Goal: Task Accomplishment & Management: Complete application form

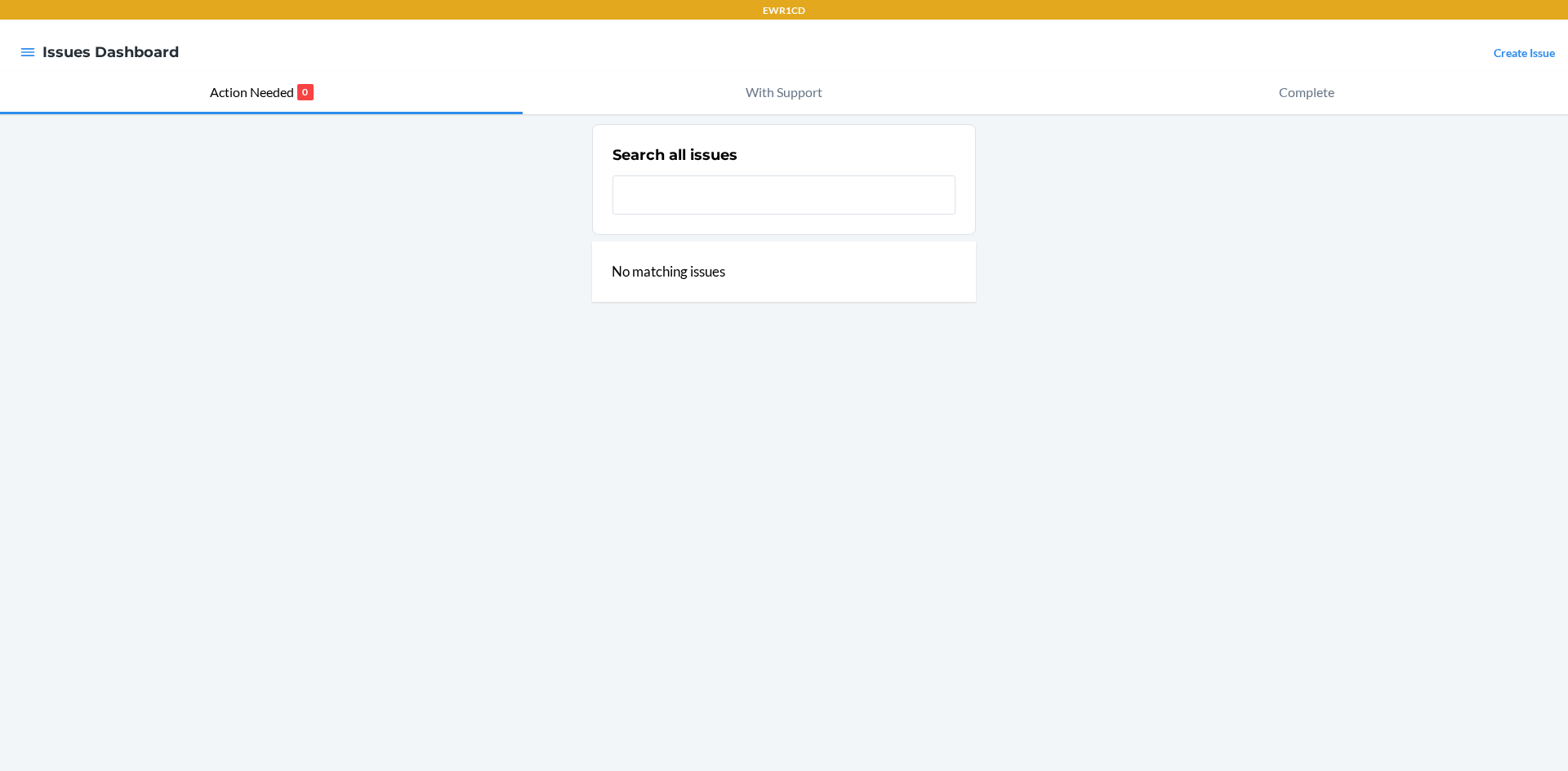
click at [1537, 54] on link "Create Issue" at bounding box center [1524, 52] width 61 height 13
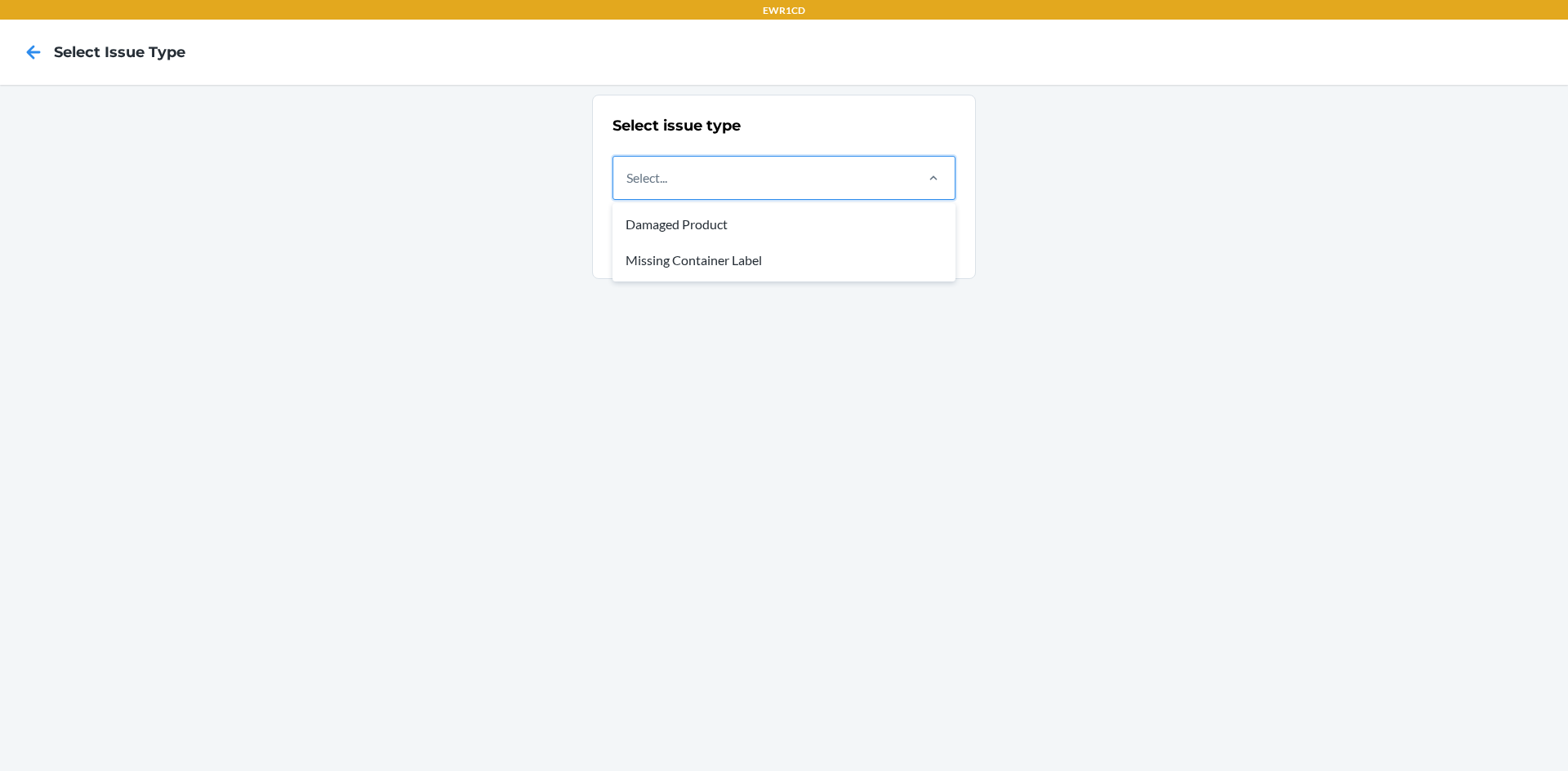
click at [874, 178] on div "Select..." at bounding box center [763, 177] width 299 height 42
click at [628, 178] on input "option Damaged Product focused, 1 of 2. 2 results available. Use Up and Down to…" at bounding box center [627, 178] width 2 height 20
click at [806, 219] on div "Damaged Product" at bounding box center [784, 225] width 337 height 36
click at [628, 188] on input "option Damaged Product focused, 1 of 2. 2 results available. Use Up and Down to…" at bounding box center [627, 178] width 2 height 20
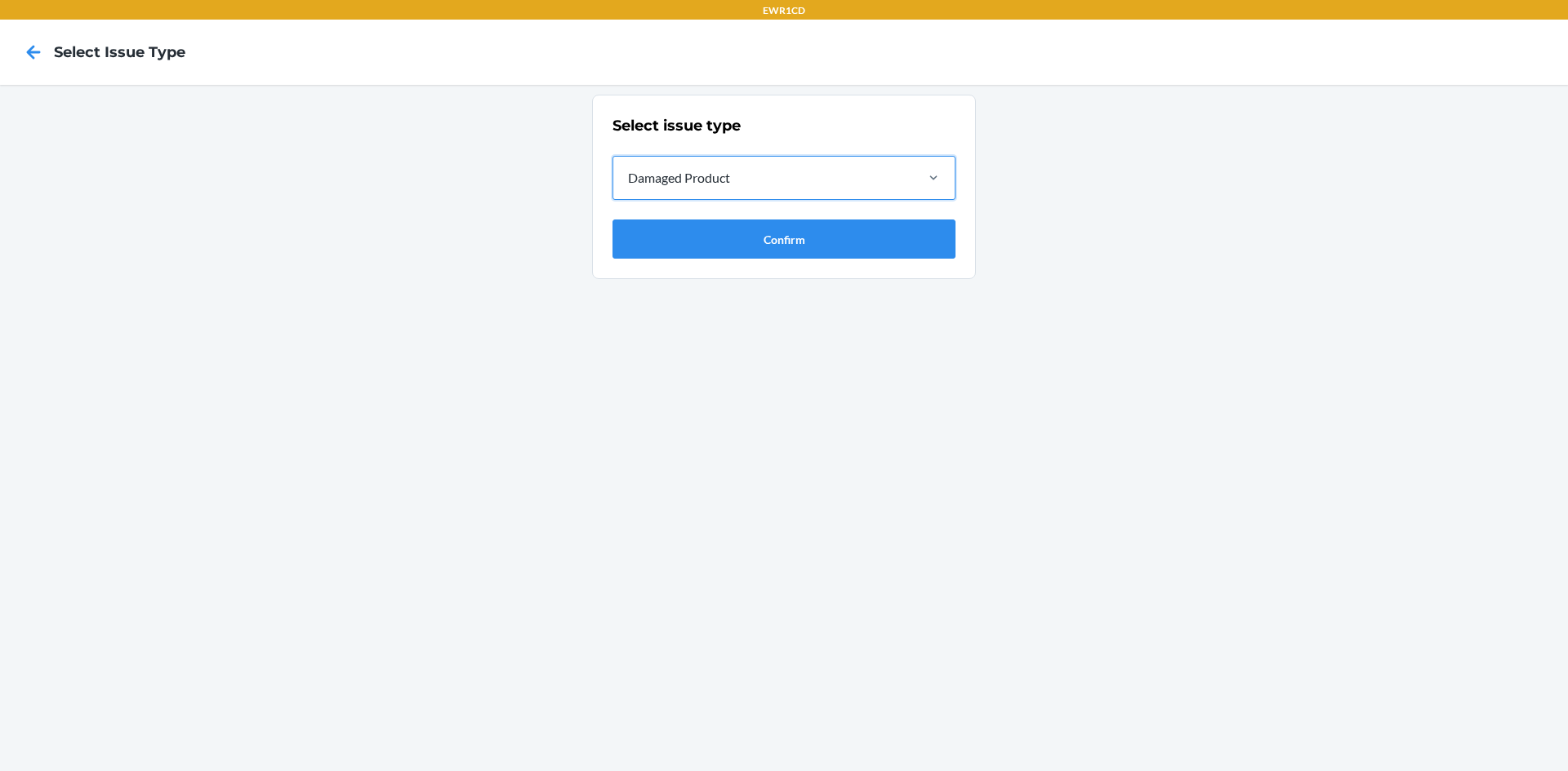
click at [857, 284] on div "Select issue type option Damaged Product, selected. 0 results available. Select…" at bounding box center [784, 428] width 1568 height 687
click at [860, 244] on button "Confirm" at bounding box center [784, 239] width 343 height 39
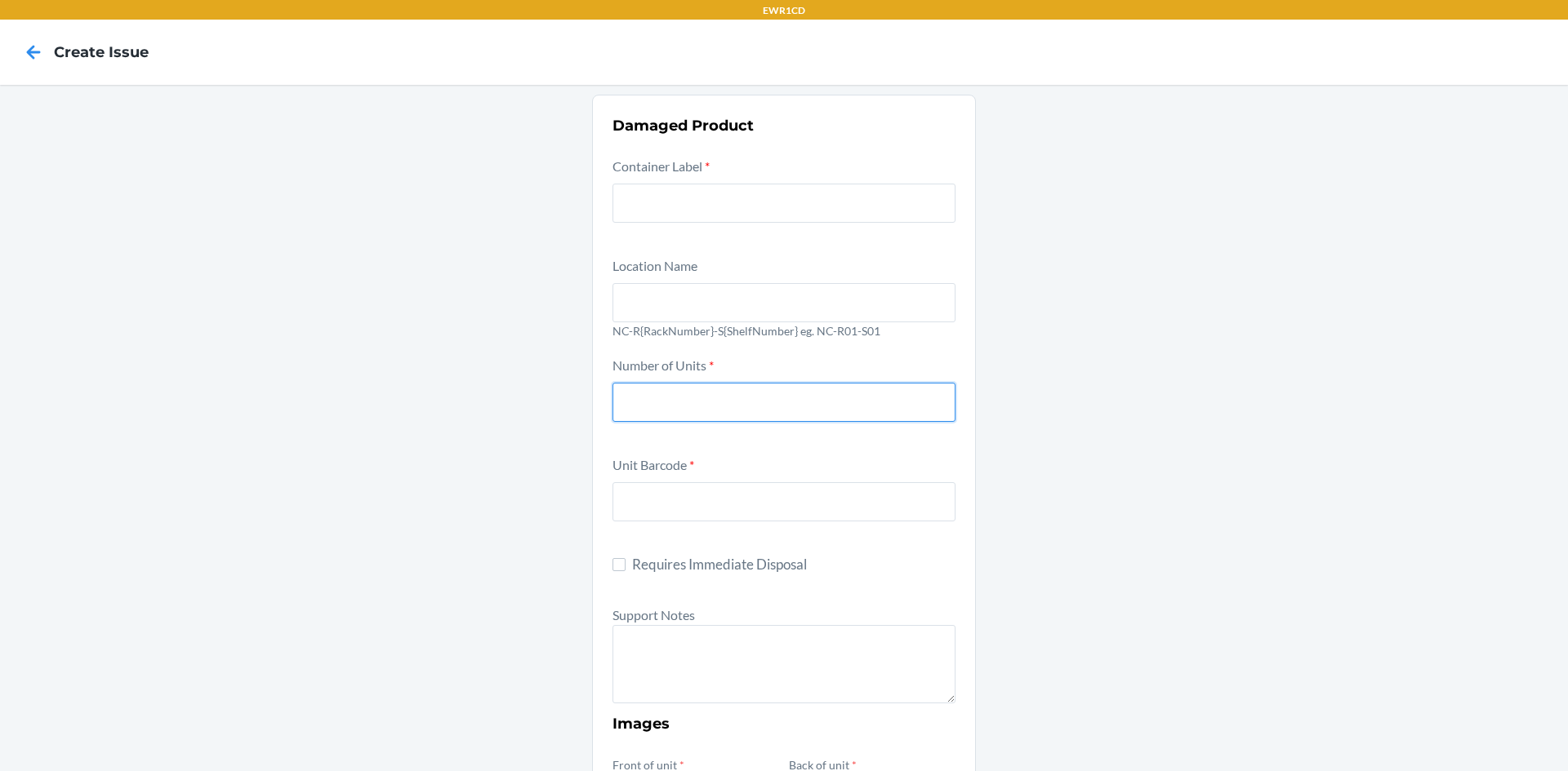
click at [779, 402] on input "number" at bounding box center [784, 403] width 343 height 39
type input "1"
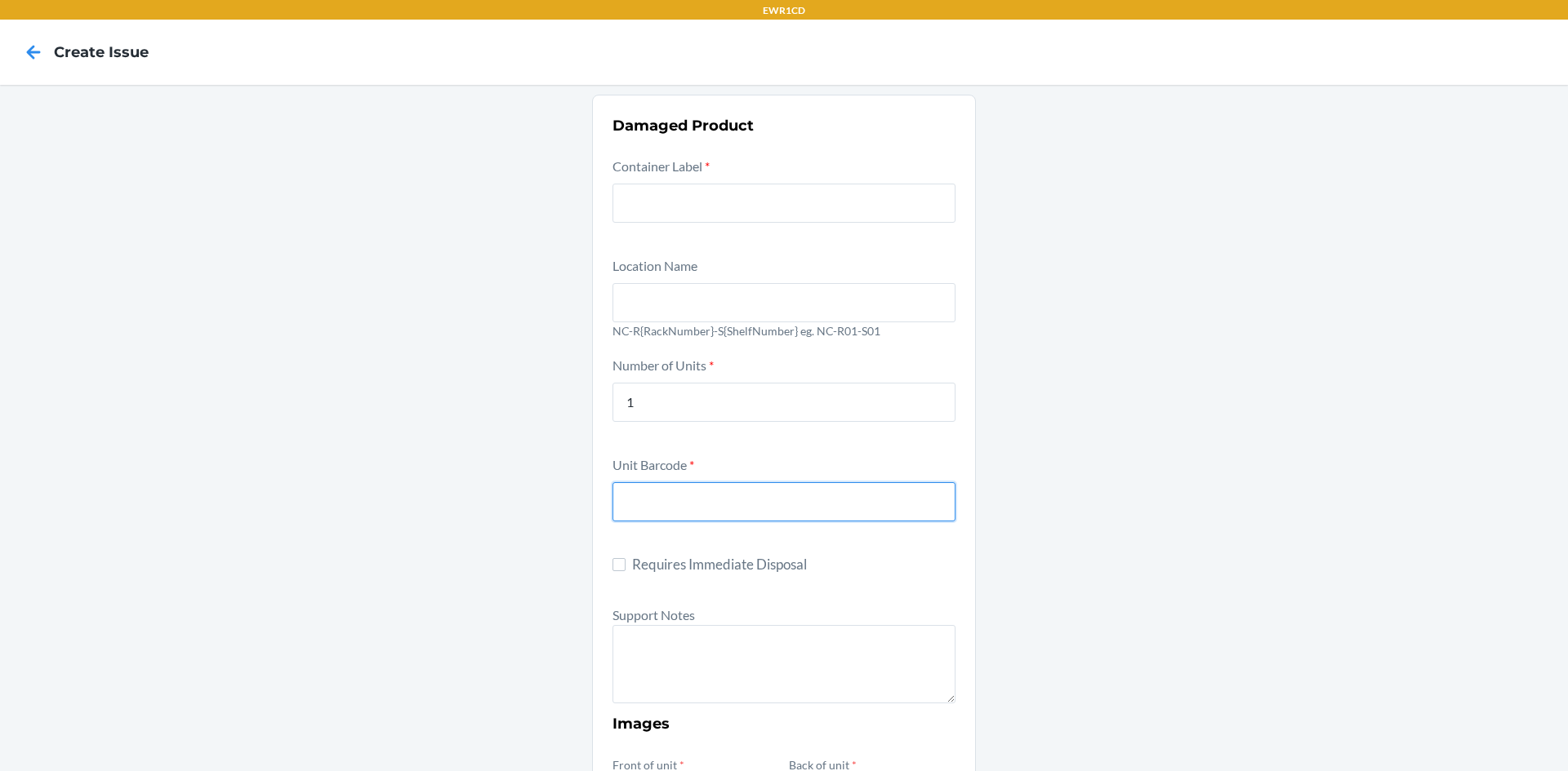
click at [744, 509] on input "text" at bounding box center [784, 502] width 343 height 39
type input "8900028694996"
click at [889, 262] on div "Location Name [GEOGRAPHIC_DATA]-R{RackNumber}-S{ShelfNumber} eg. NC-R01-S01" at bounding box center [784, 300] width 343 height 90
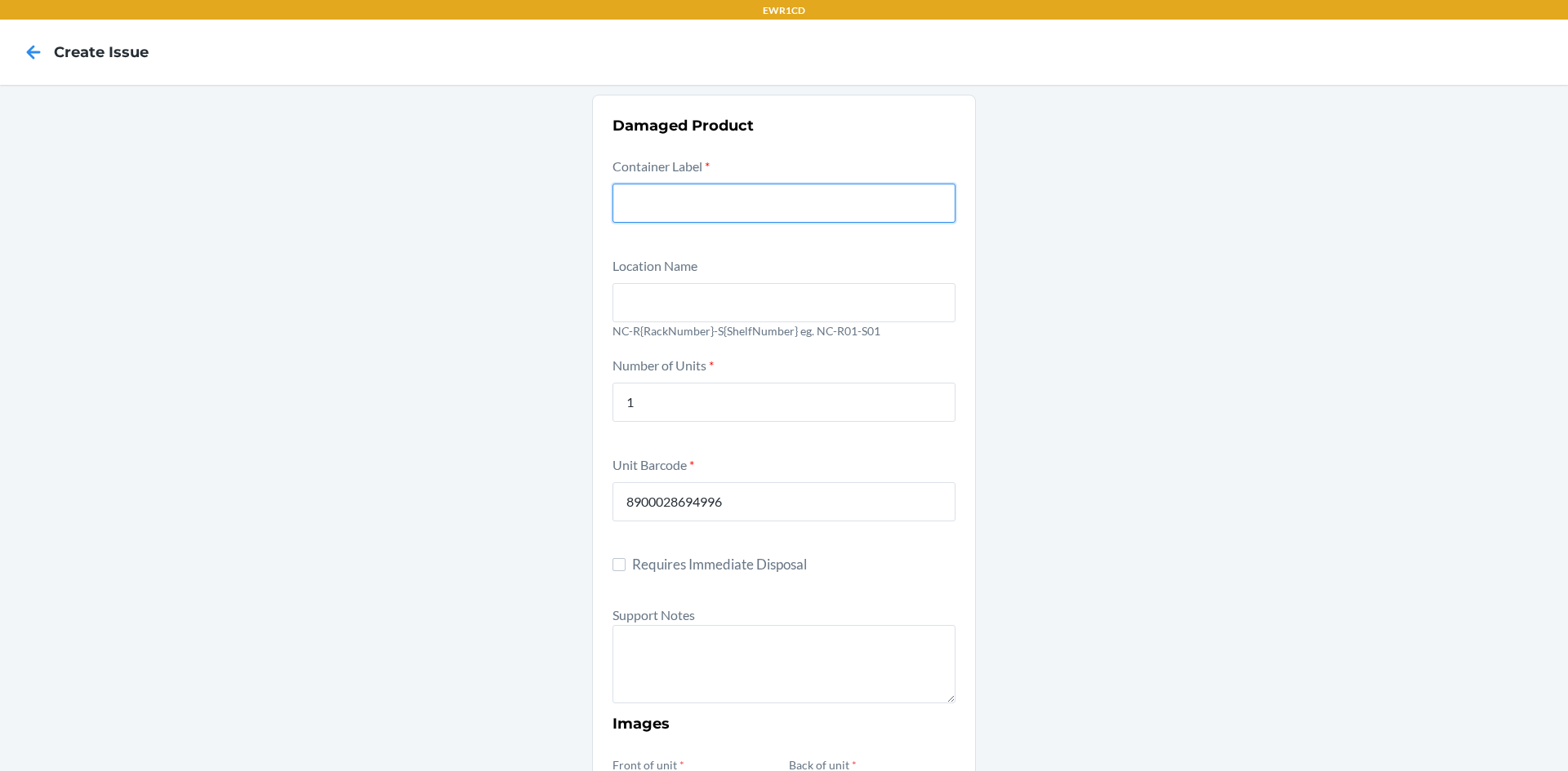
click at [862, 202] on input "text" at bounding box center [784, 203] width 343 height 39
type input "spNE5G846y5"
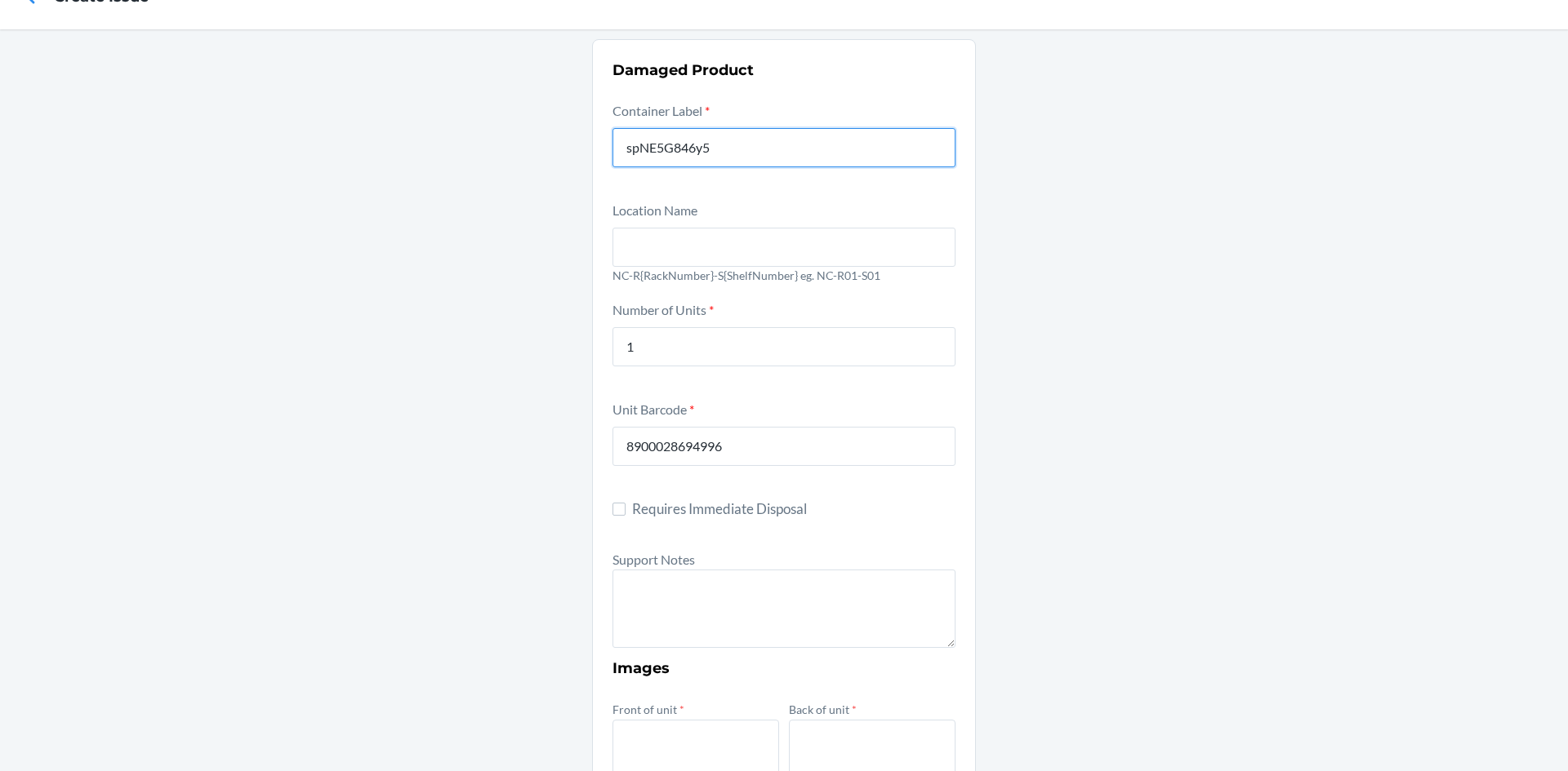
scroll to position [163, 0]
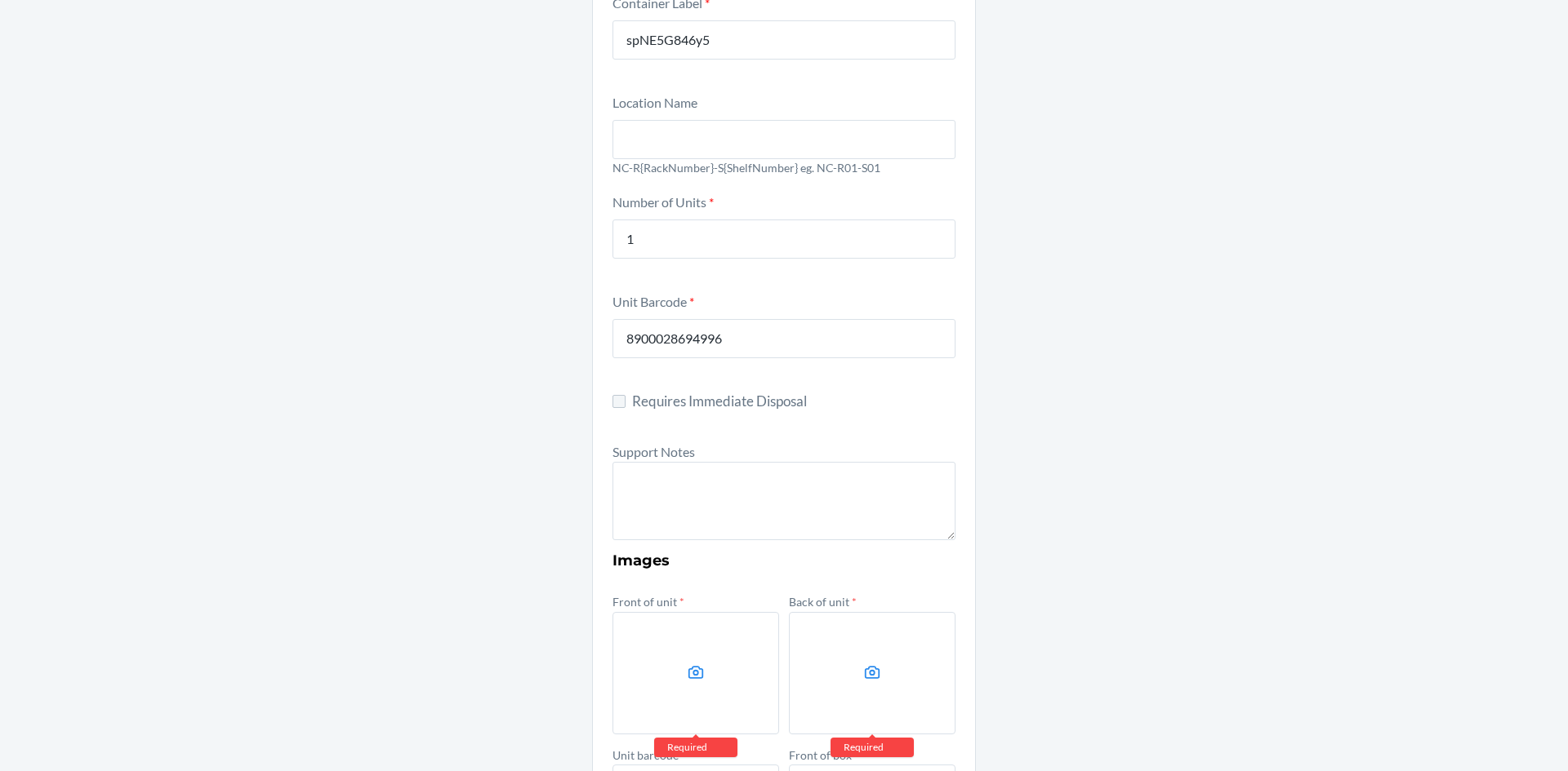
click at [608, 401] on section "Damaged Product Container Label * spNE5G846y5 Location Name NC-R{RackNumber}-S{…" at bounding box center [784, 525] width 383 height 1188
click at [613, 401] on input "Requires Immediate Disposal" at bounding box center [619, 401] width 13 height 13
checkbox input "true"
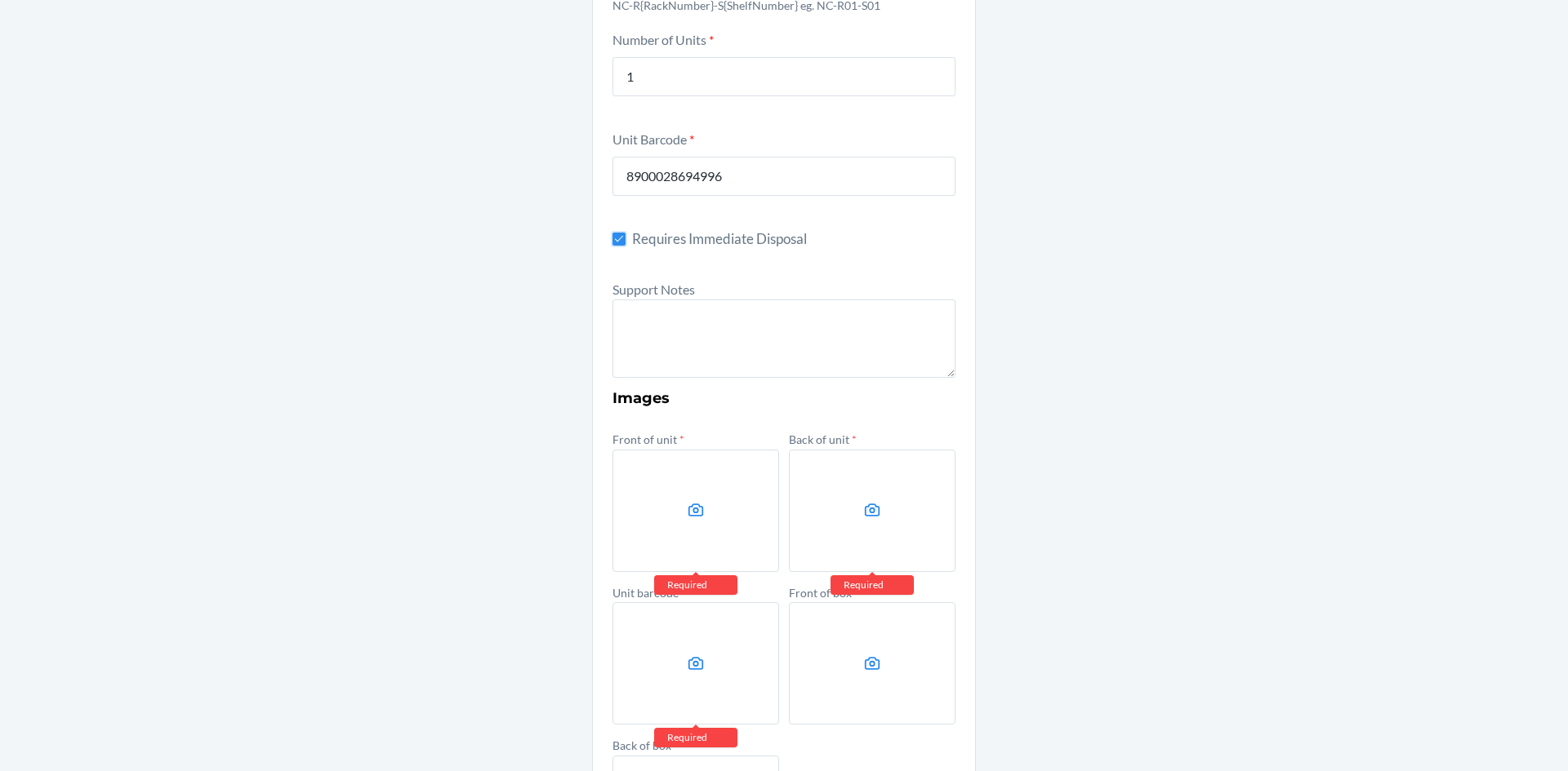
scroll to position [327, 0]
click at [750, 517] on label at bounding box center [696, 510] width 167 height 123
click at [0, 0] on input "file" at bounding box center [0, 0] width 0 height 0
click at [675, 528] on label at bounding box center [696, 510] width 167 height 123
click at [0, 0] on input "file" at bounding box center [0, 0] width 0 height 0
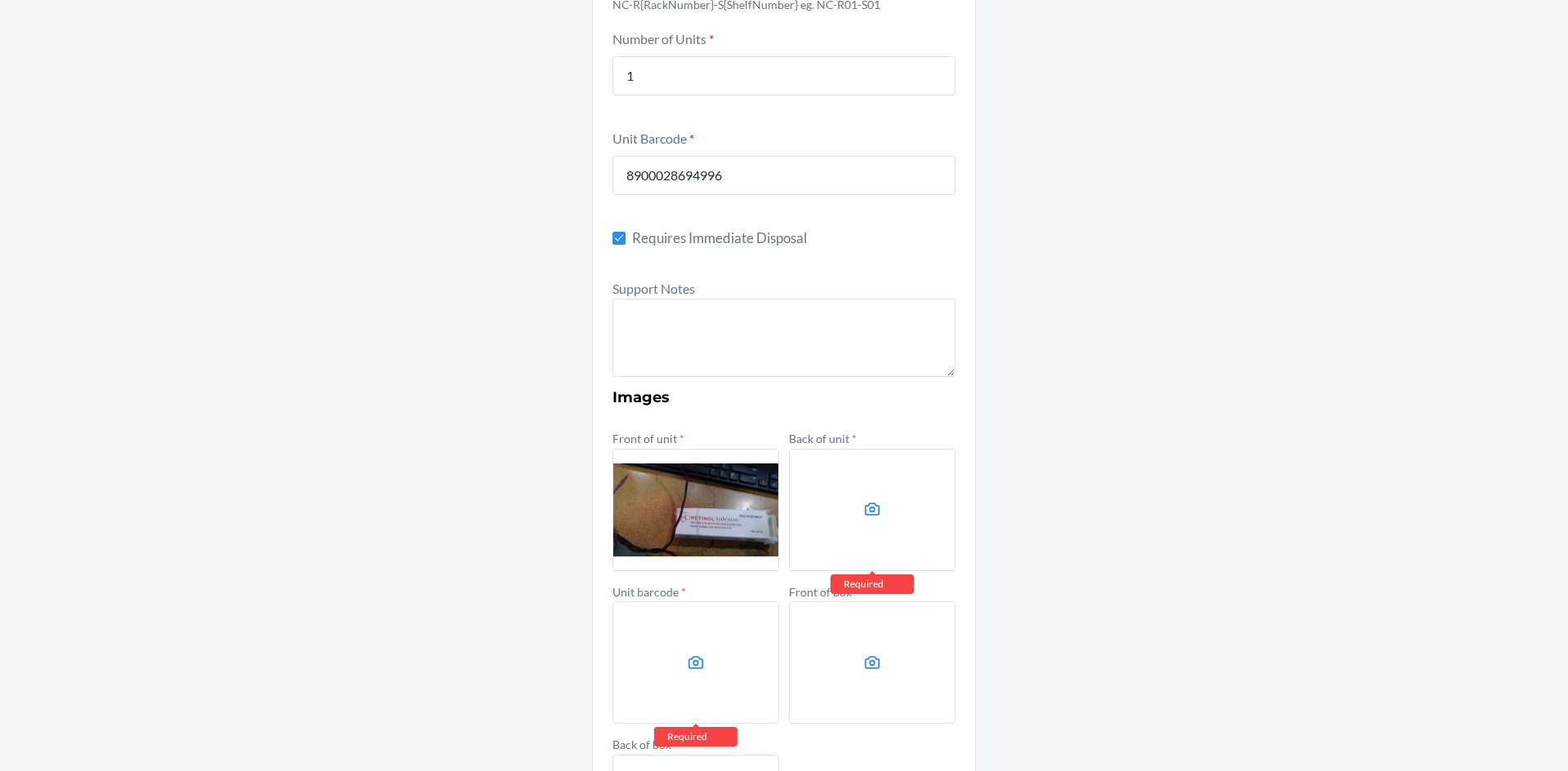
click at [850, 537] on label at bounding box center [873, 510] width 167 height 123
click at [0, 0] on input "file" at bounding box center [0, 0] width 0 height 0
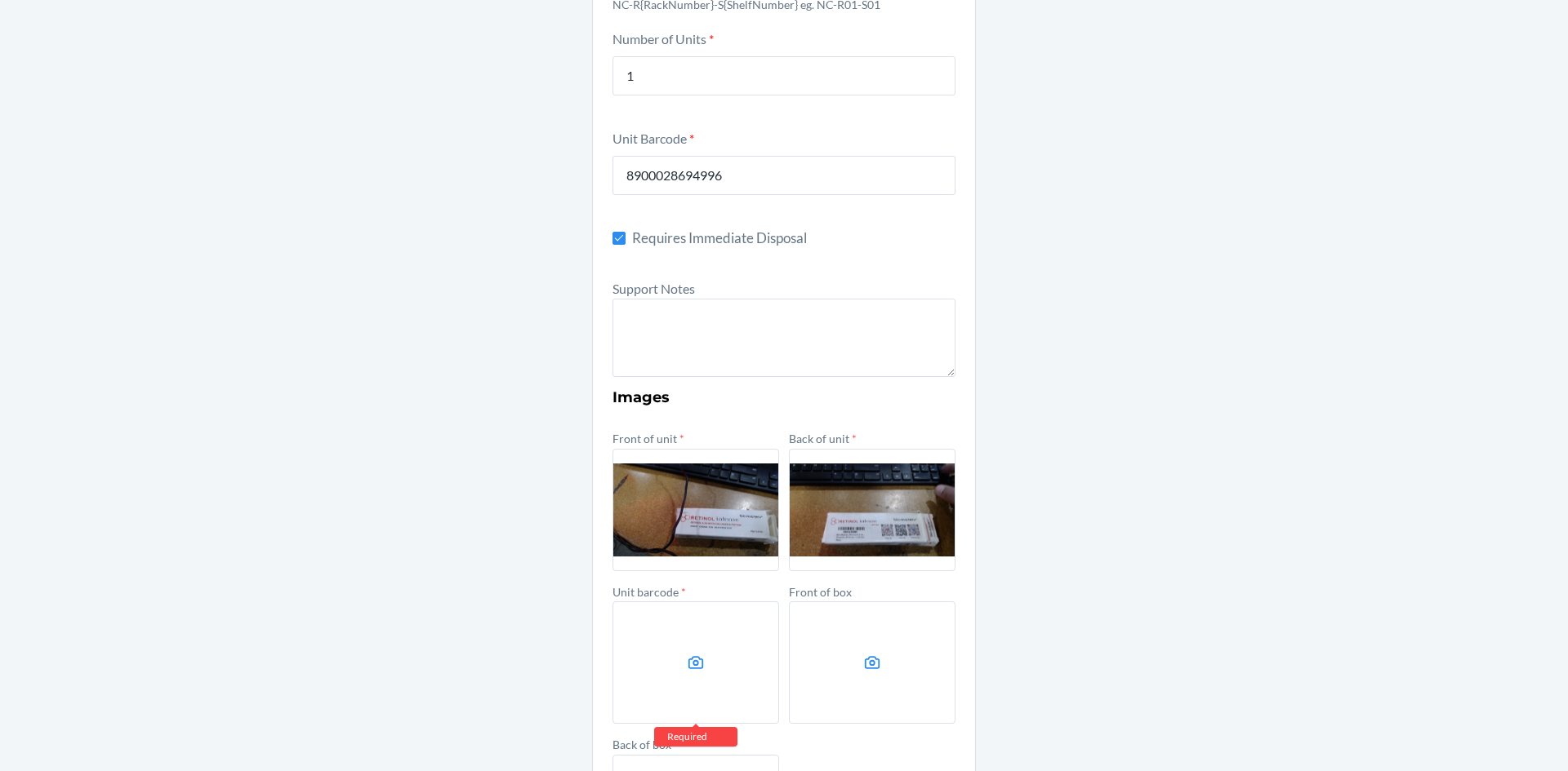
click at [731, 664] on label at bounding box center [696, 663] width 167 height 123
click at [0, 0] on input "file" at bounding box center [0, 0] width 0 height 0
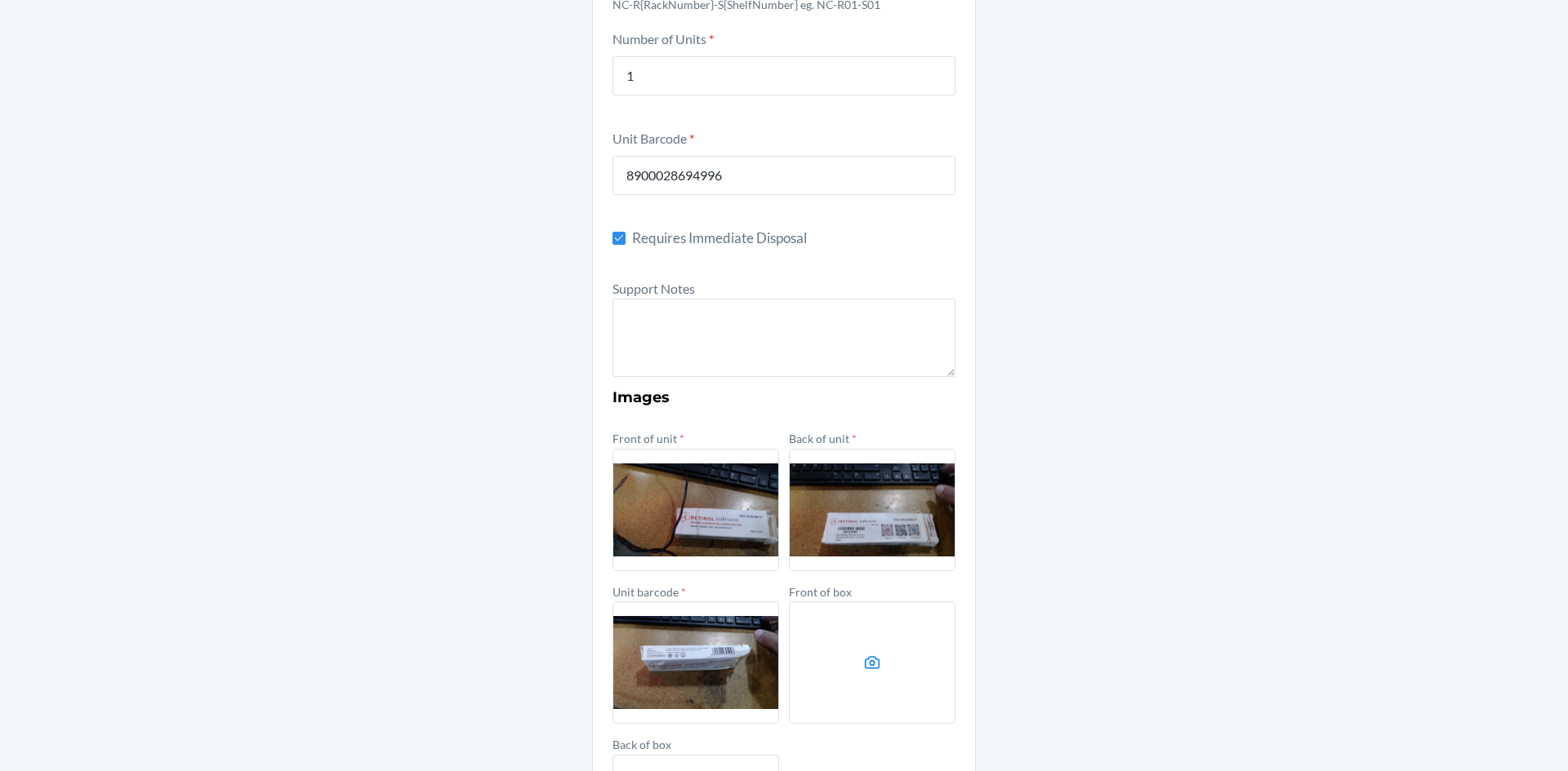
click at [845, 647] on label at bounding box center [873, 663] width 167 height 123
click at [0, 0] on input "file" at bounding box center [0, 0] width 0 height 0
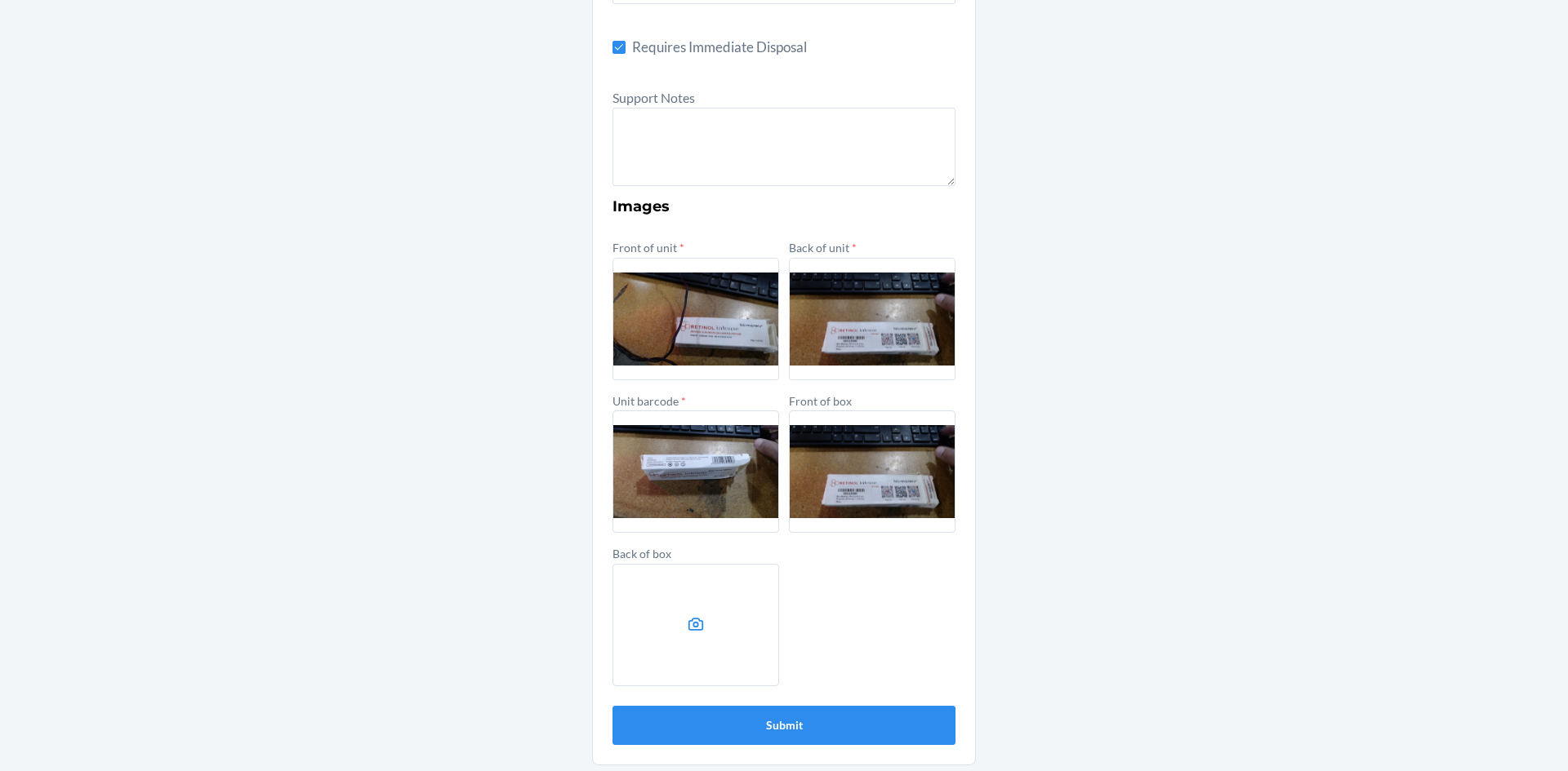
scroll to position [521, 0]
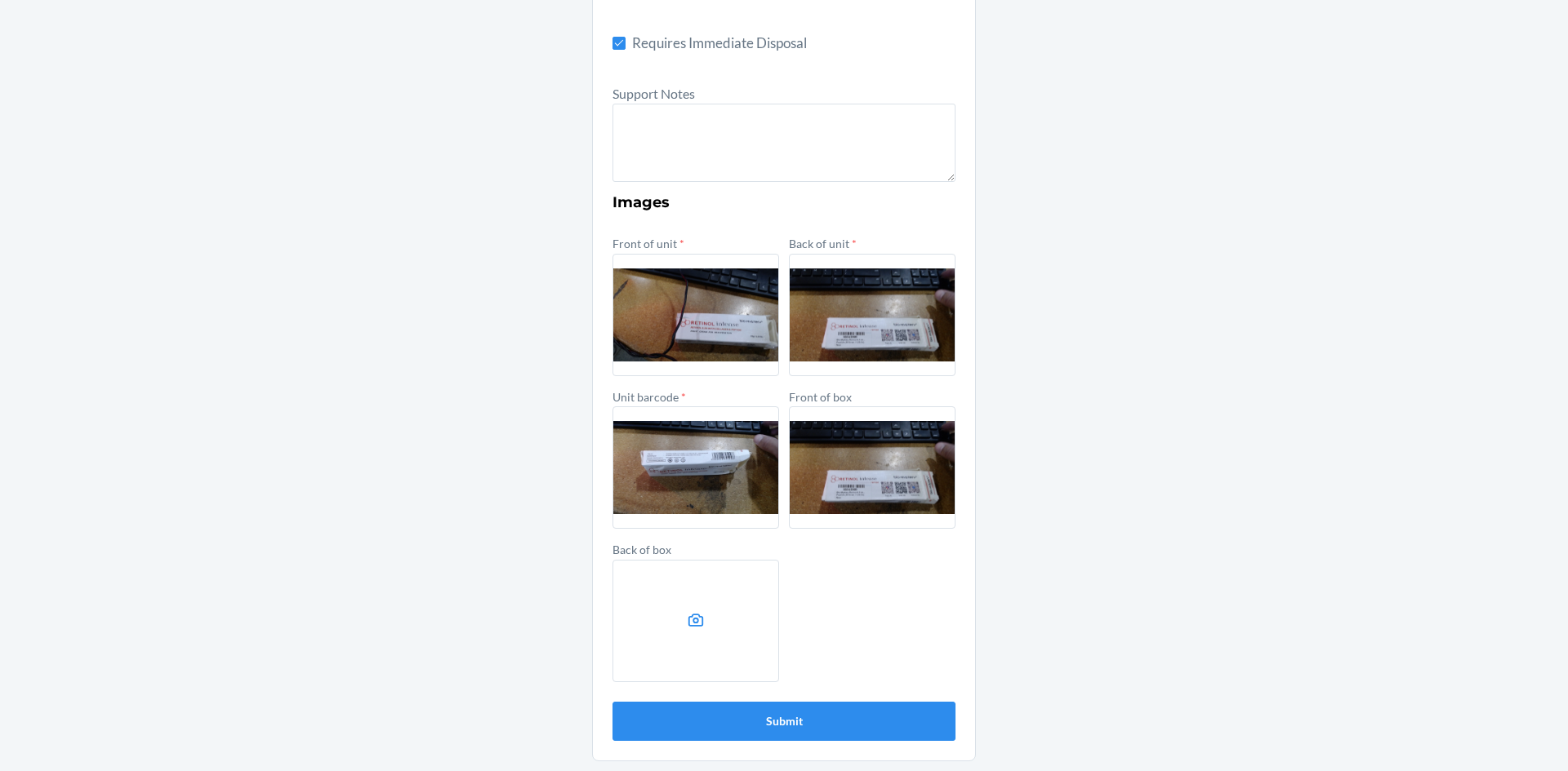
click at [725, 607] on label at bounding box center [696, 621] width 167 height 123
click at [0, 0] on input "file" at bounding box center [0, 0] width 0 height 0
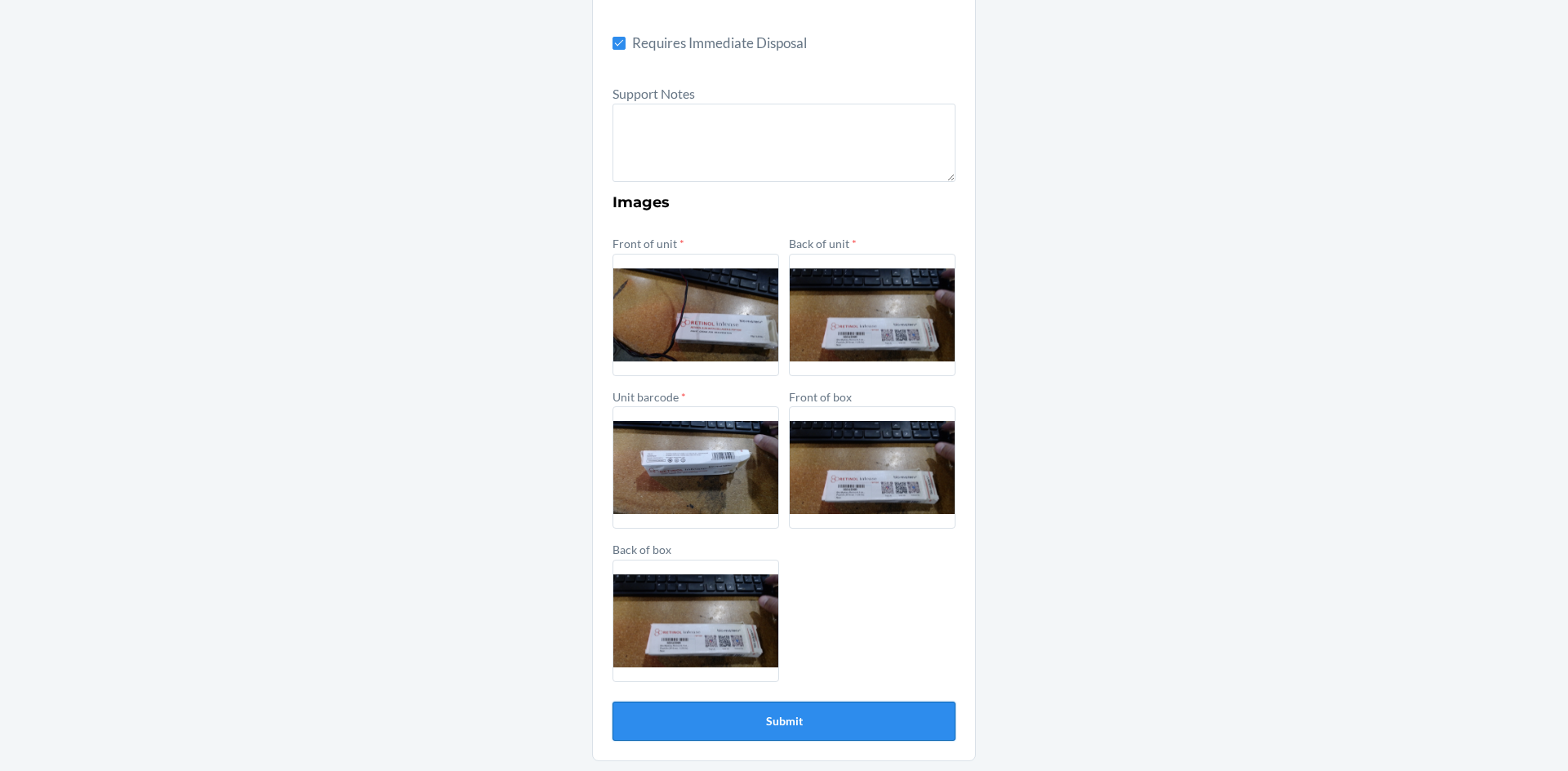
click at [760, 715] on button "Submit" at bounding box center [784, 722] width 343 height 39
click at [826, 715] on button "Submit" at bounding box center [784, 722] width 343 height 39
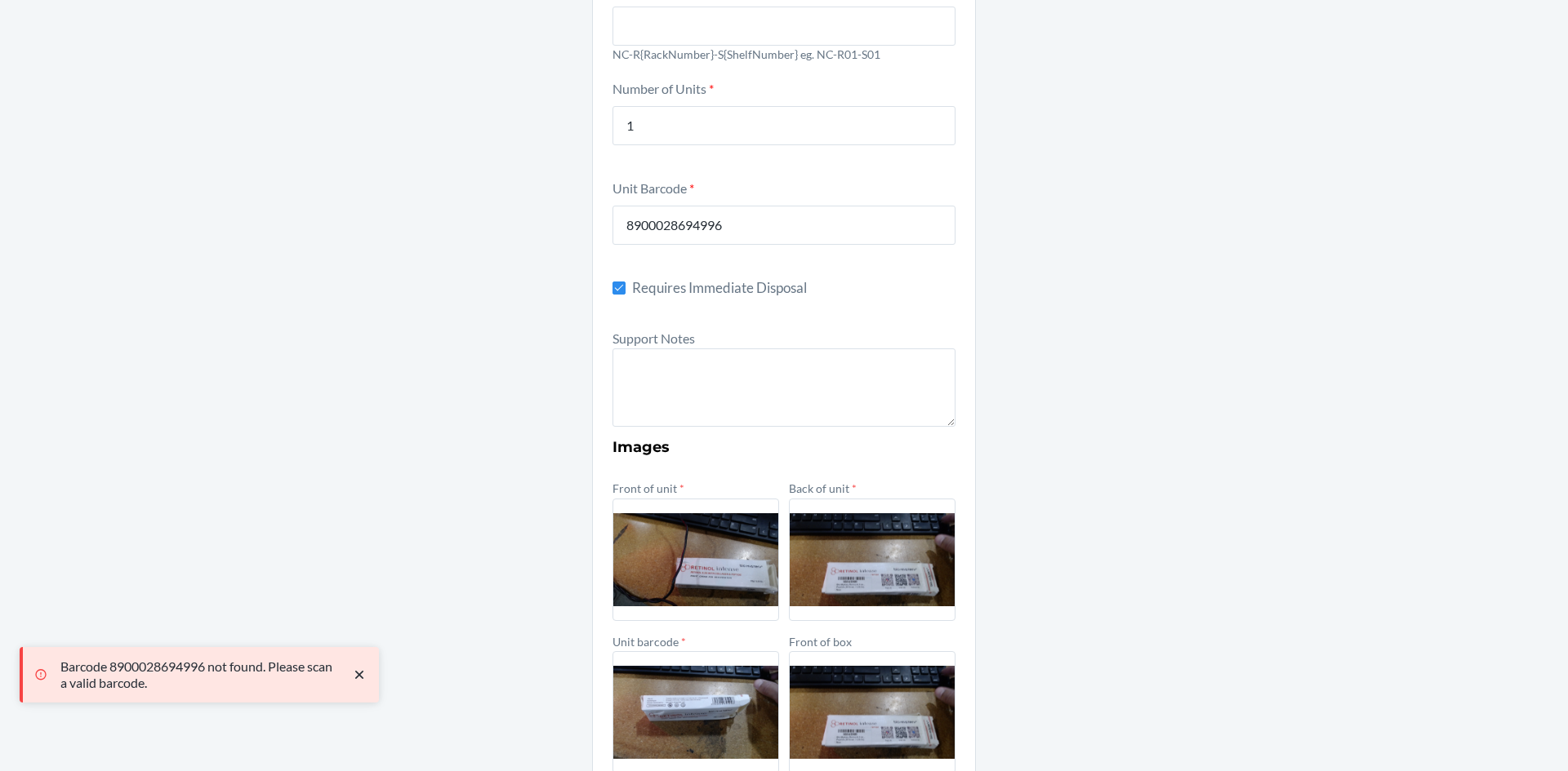
scroll to position [32, 0]
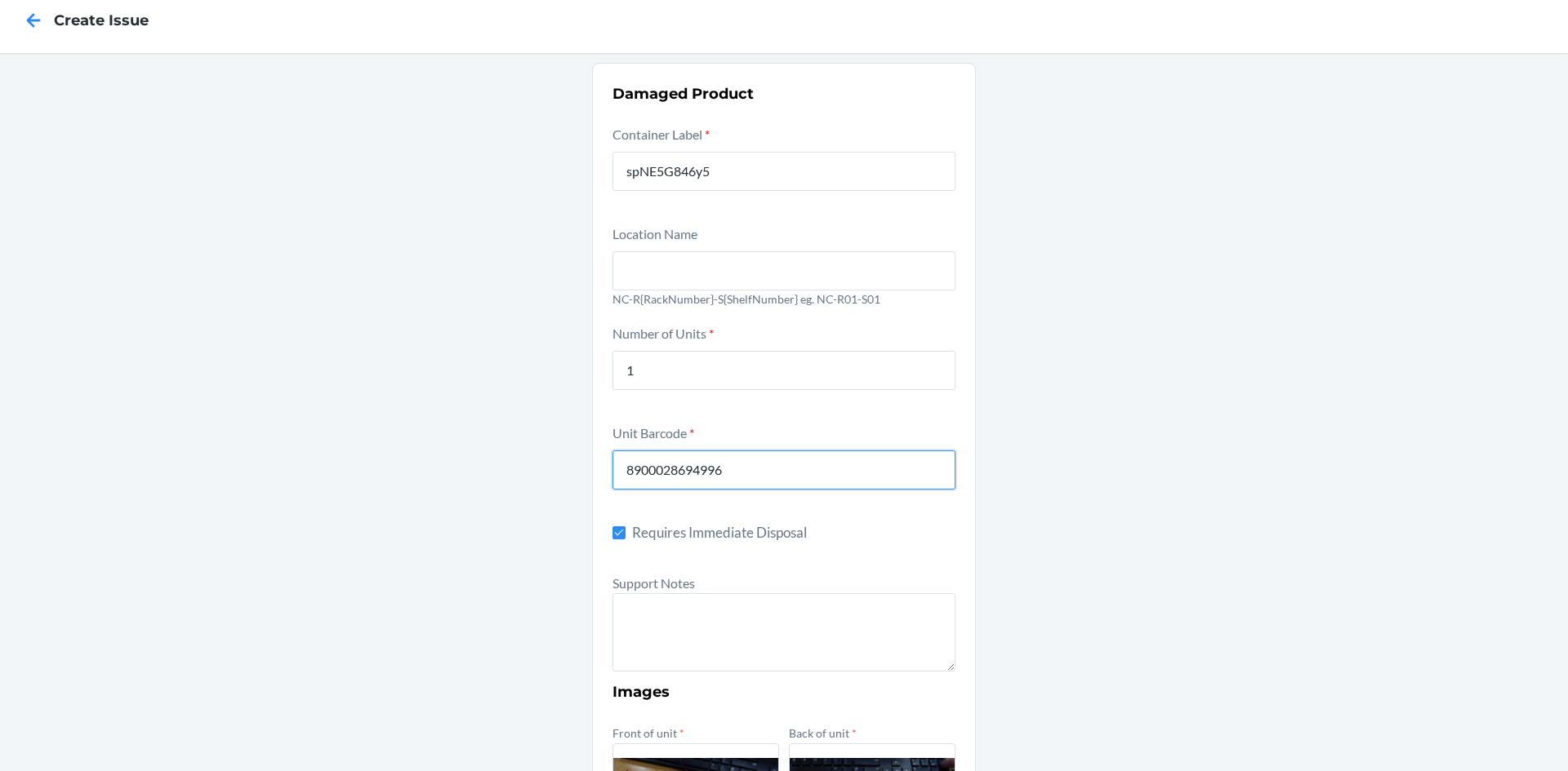
click at [775, 472] on input "8900028694996" at bounding box center [784, 470] width 343 height 39
type input "8"
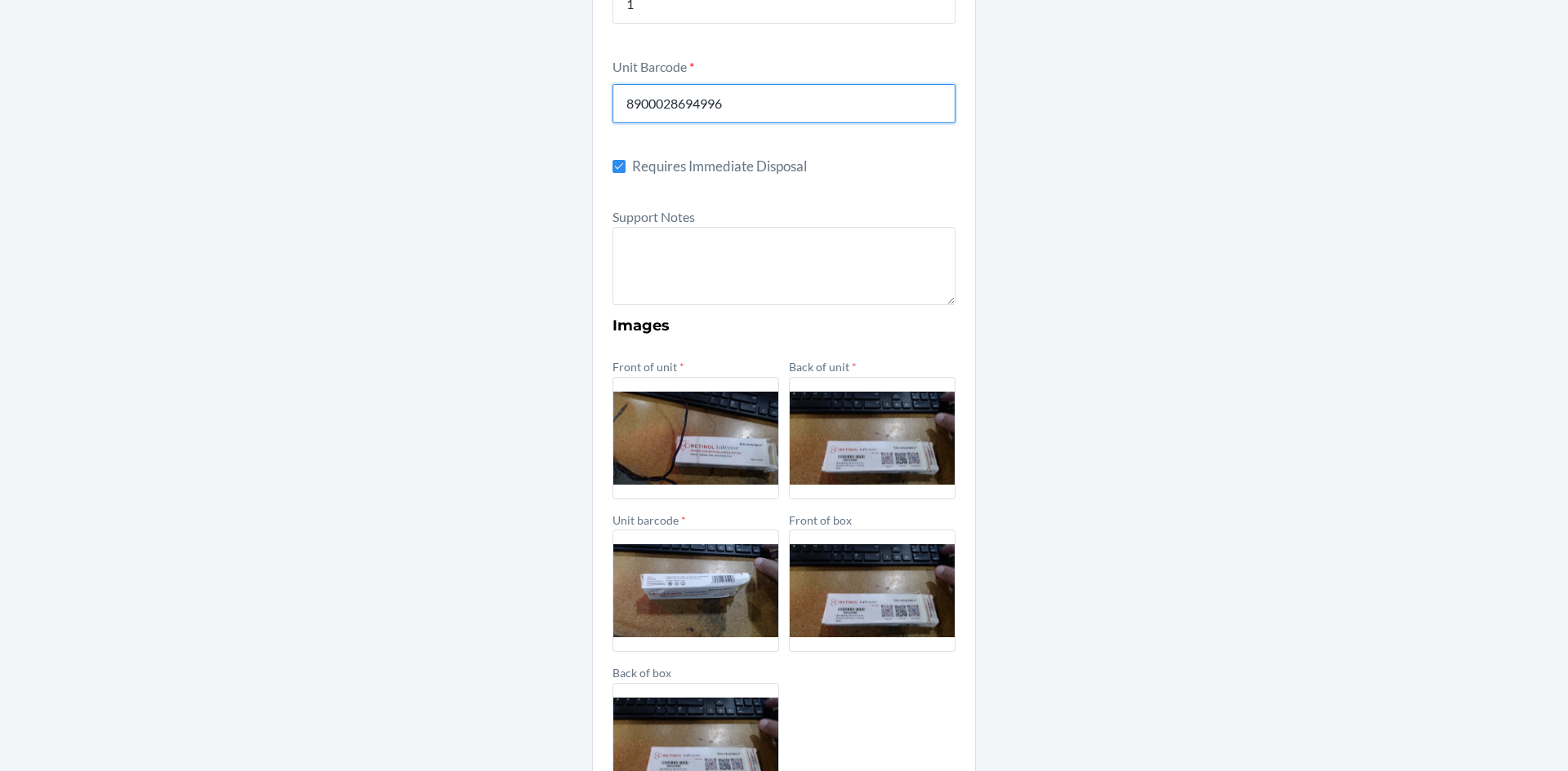
scroll to position [521, 0]
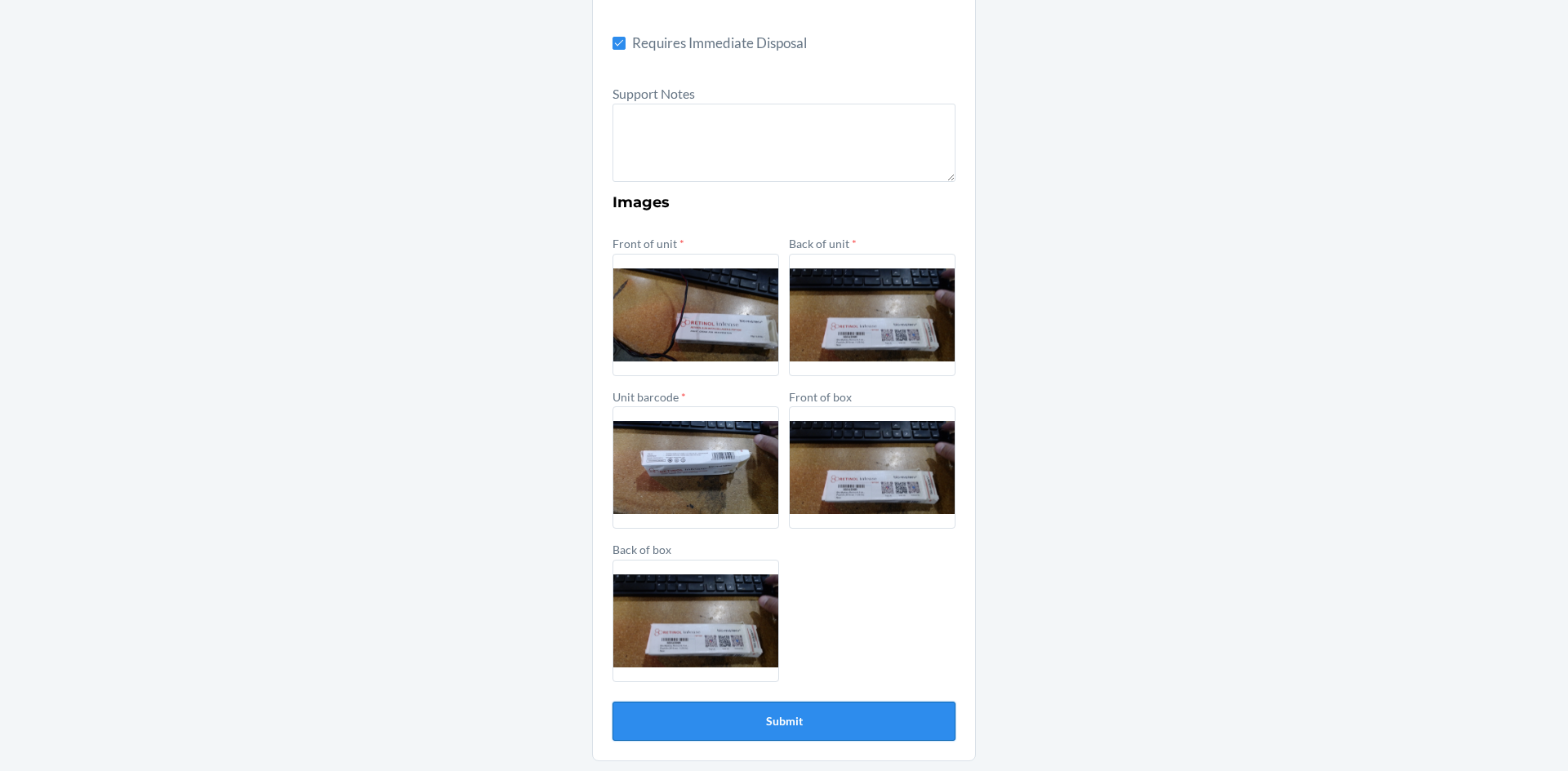
click at [815, 724] on button "Submit" at bounding box center [784, 722] width 343 height 39
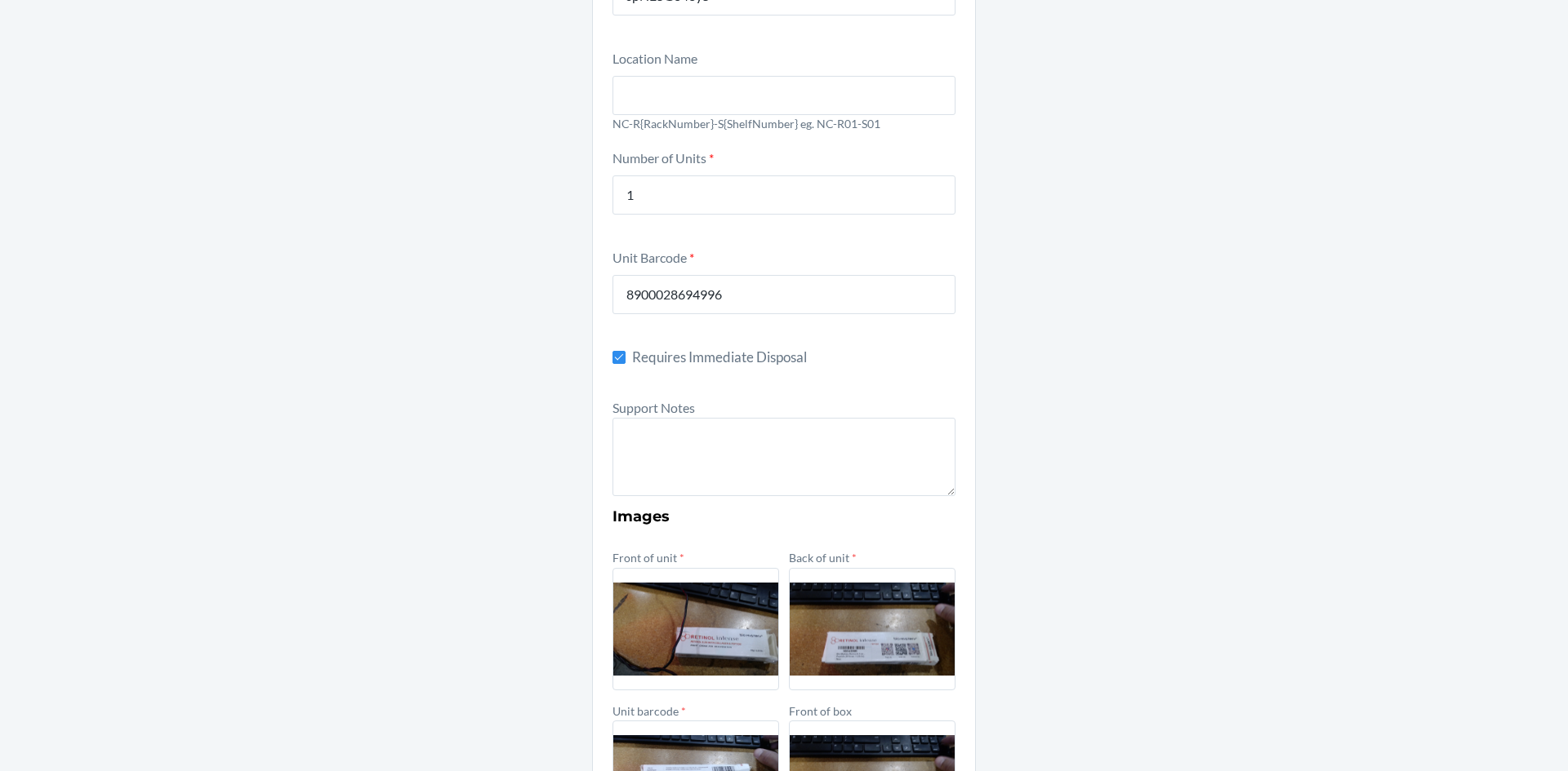
scroll to position [114, 0]
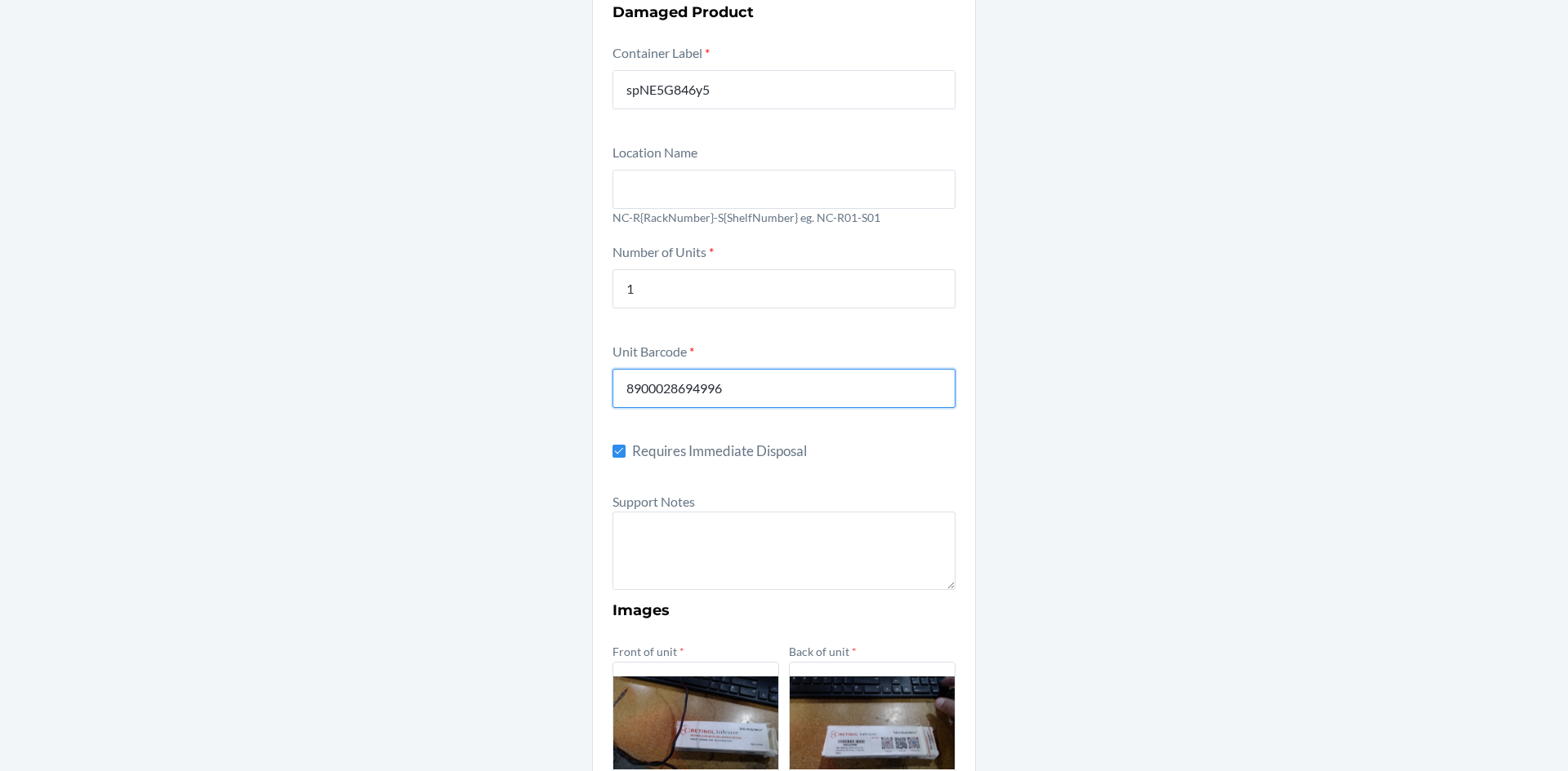
click at [789, 393] on input "8900028694996" at bounding box center [784, 389] width 343 height 39
type input "8"
type input "X004JSAFPZ"
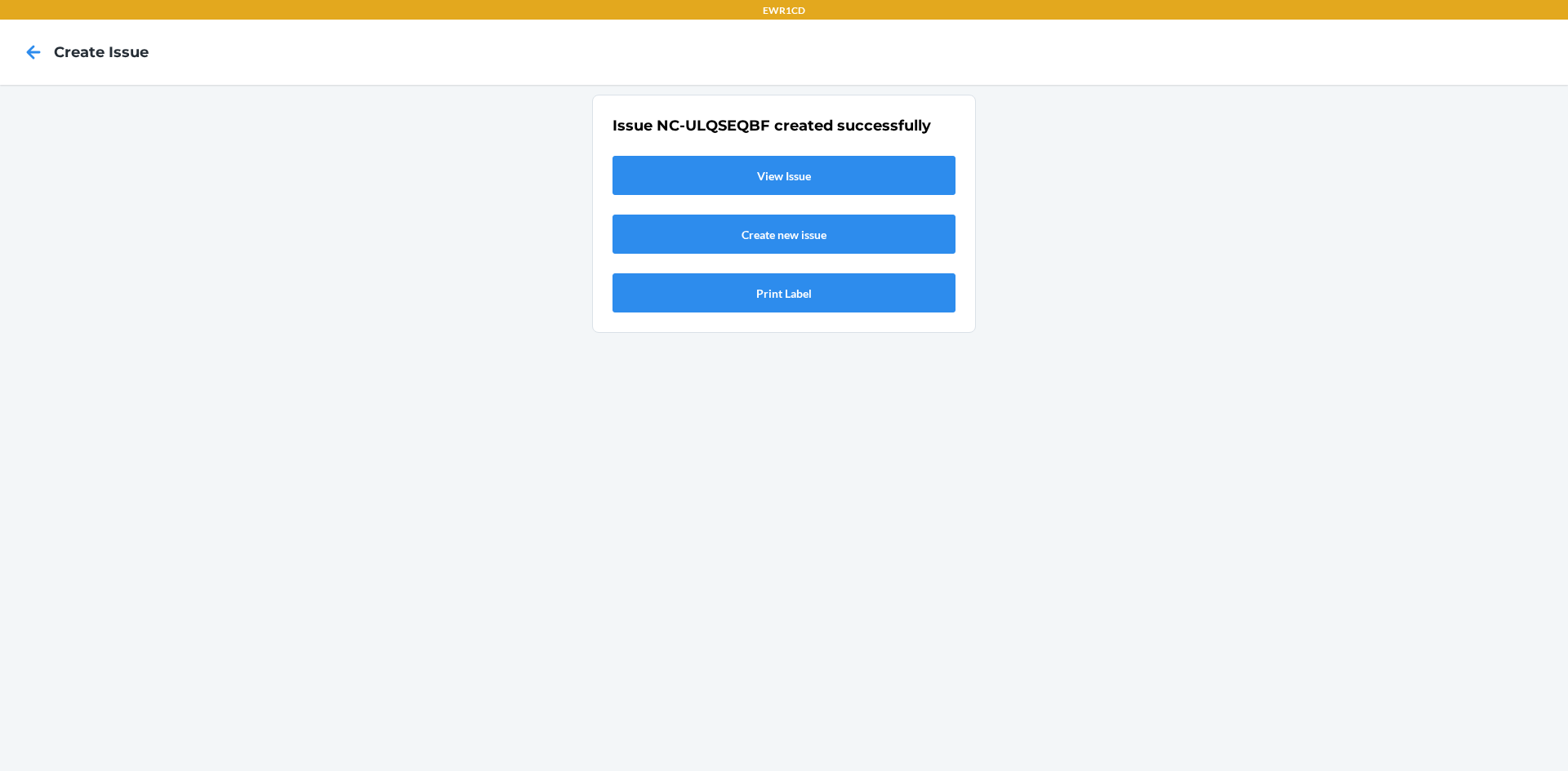
scroll to position [0, 0]
click at [784, 171] on link "View Issue" at bounding box center [784, 176] width 343 height 39
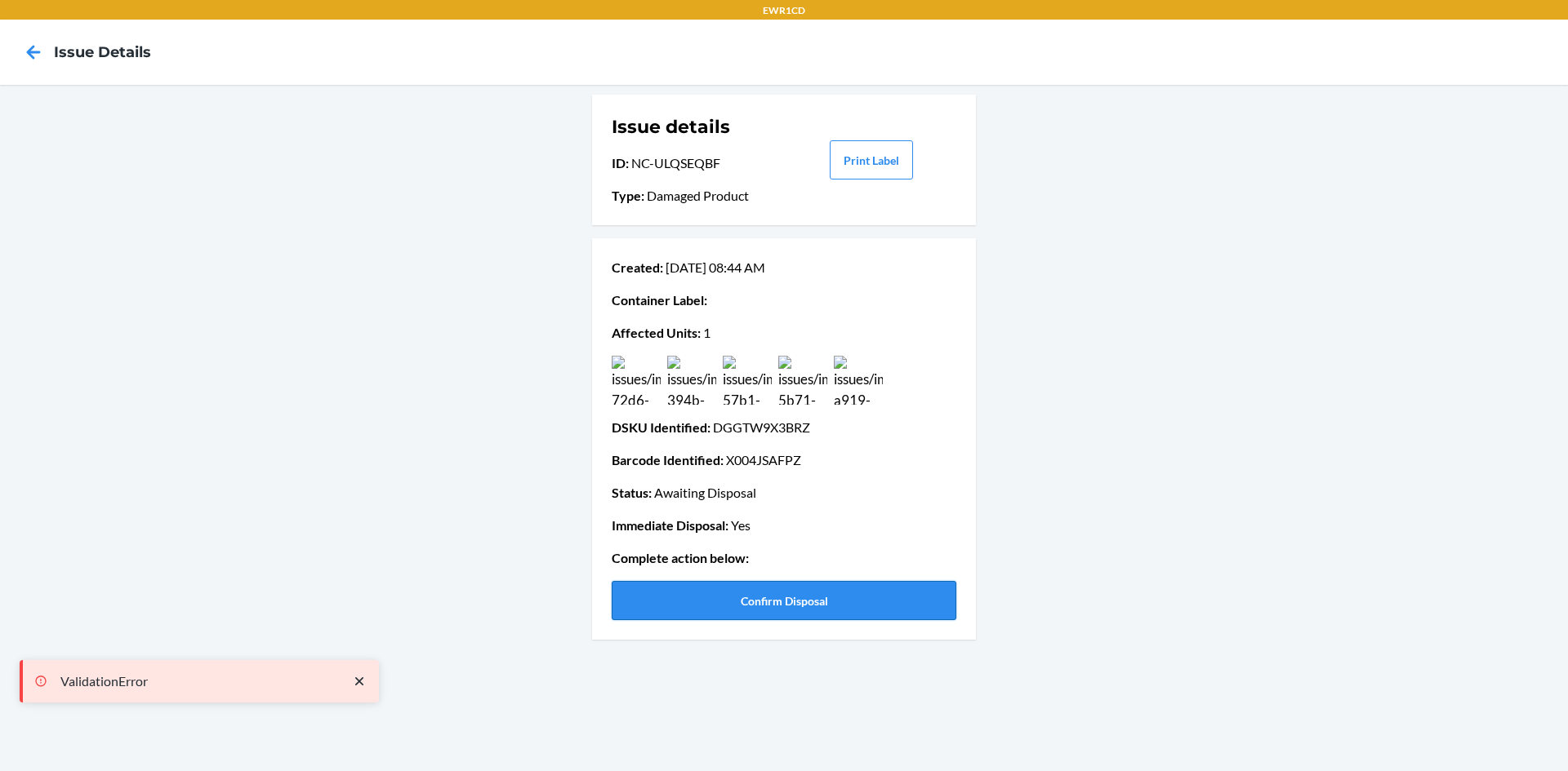
click at [741, 597] on button "Confirm Disposal" at bounding box center [784, 601] width 345 height 39
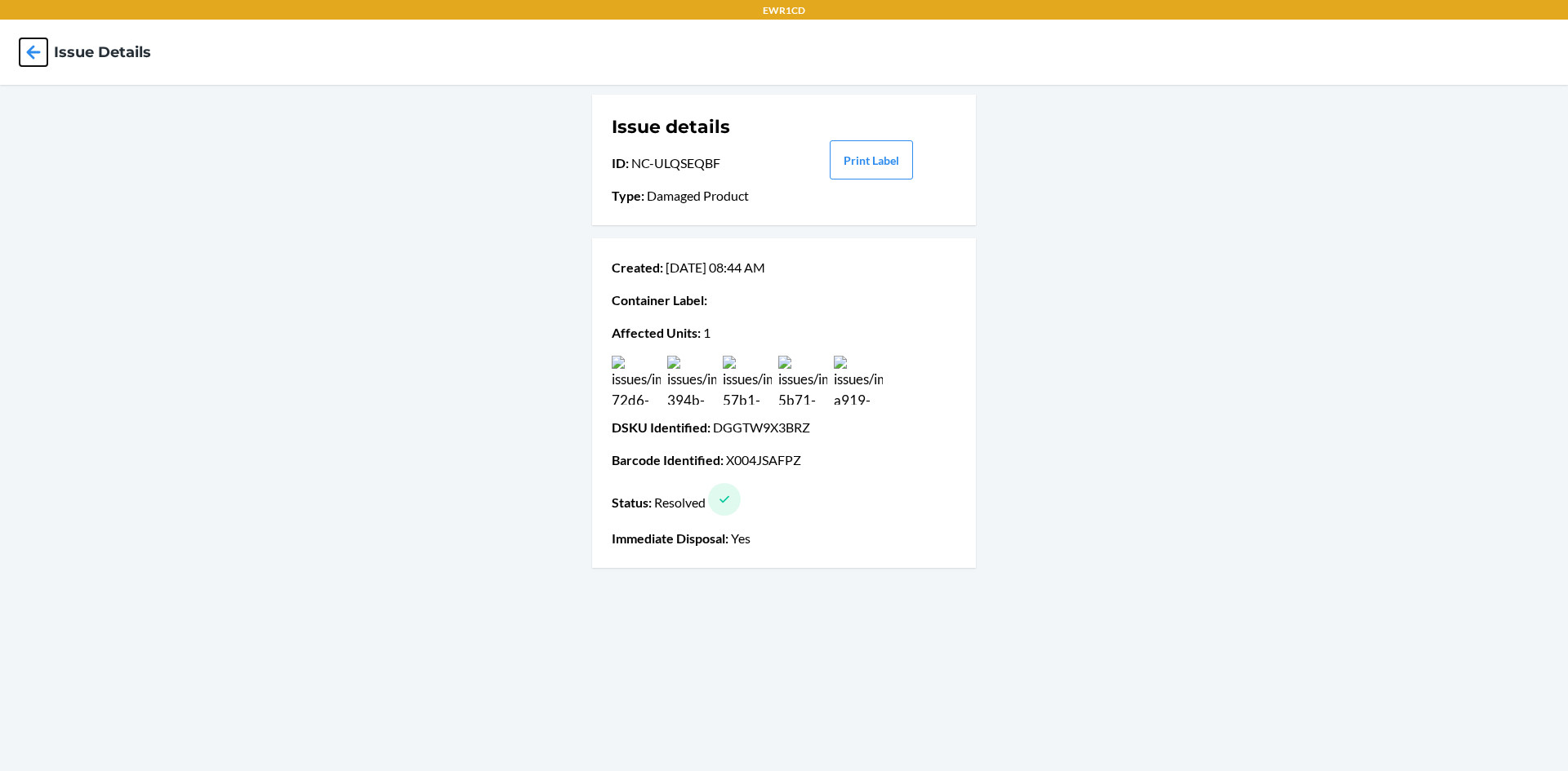
click at [33, 51] on icon at bounding box center [33, 52] width 28 height 28
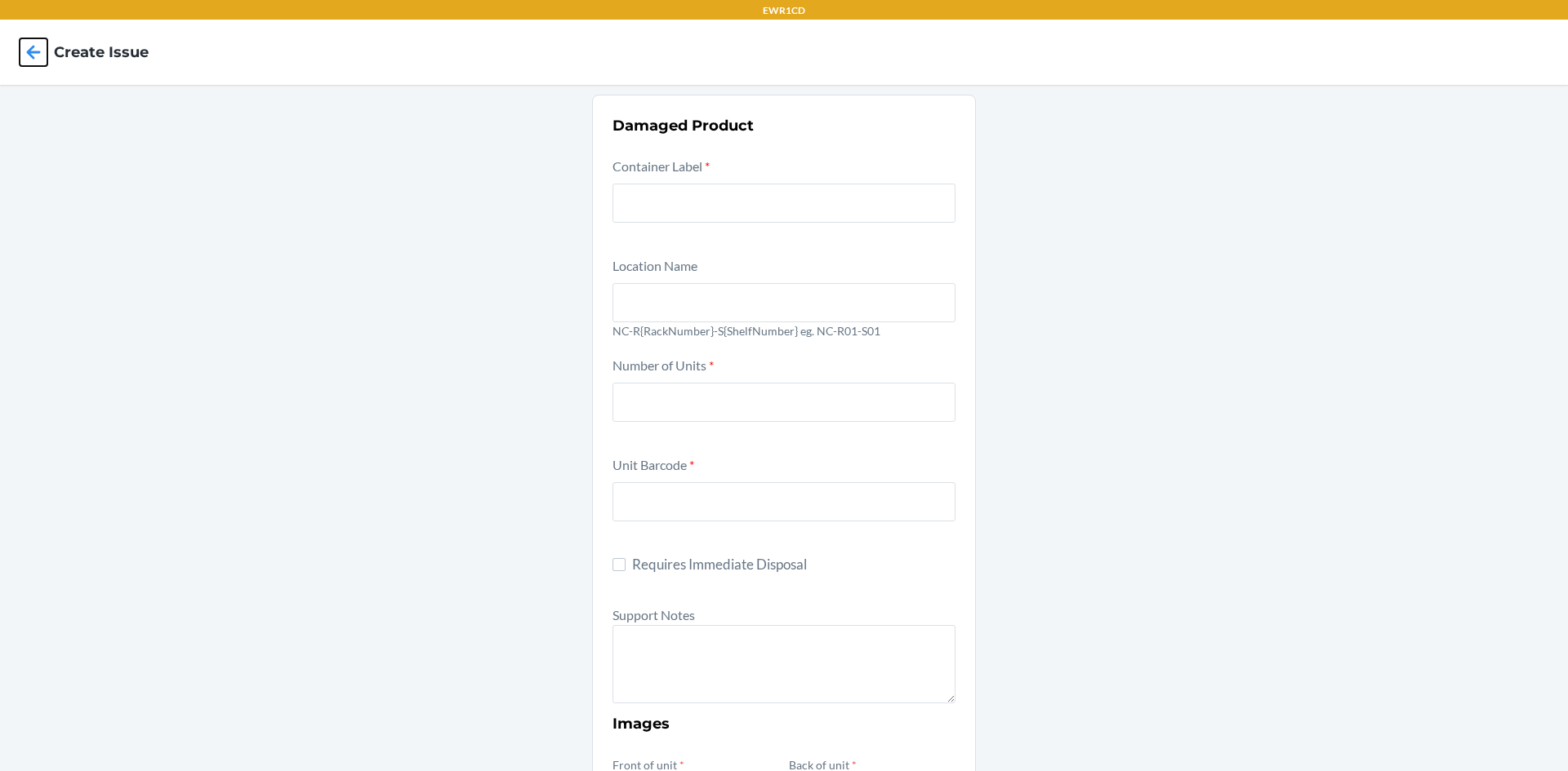
click at [33, 51] on icon at bounding box center [33, 52] width 28 height 28
